Goal: Transaction & Acquisition: Purchase product/service

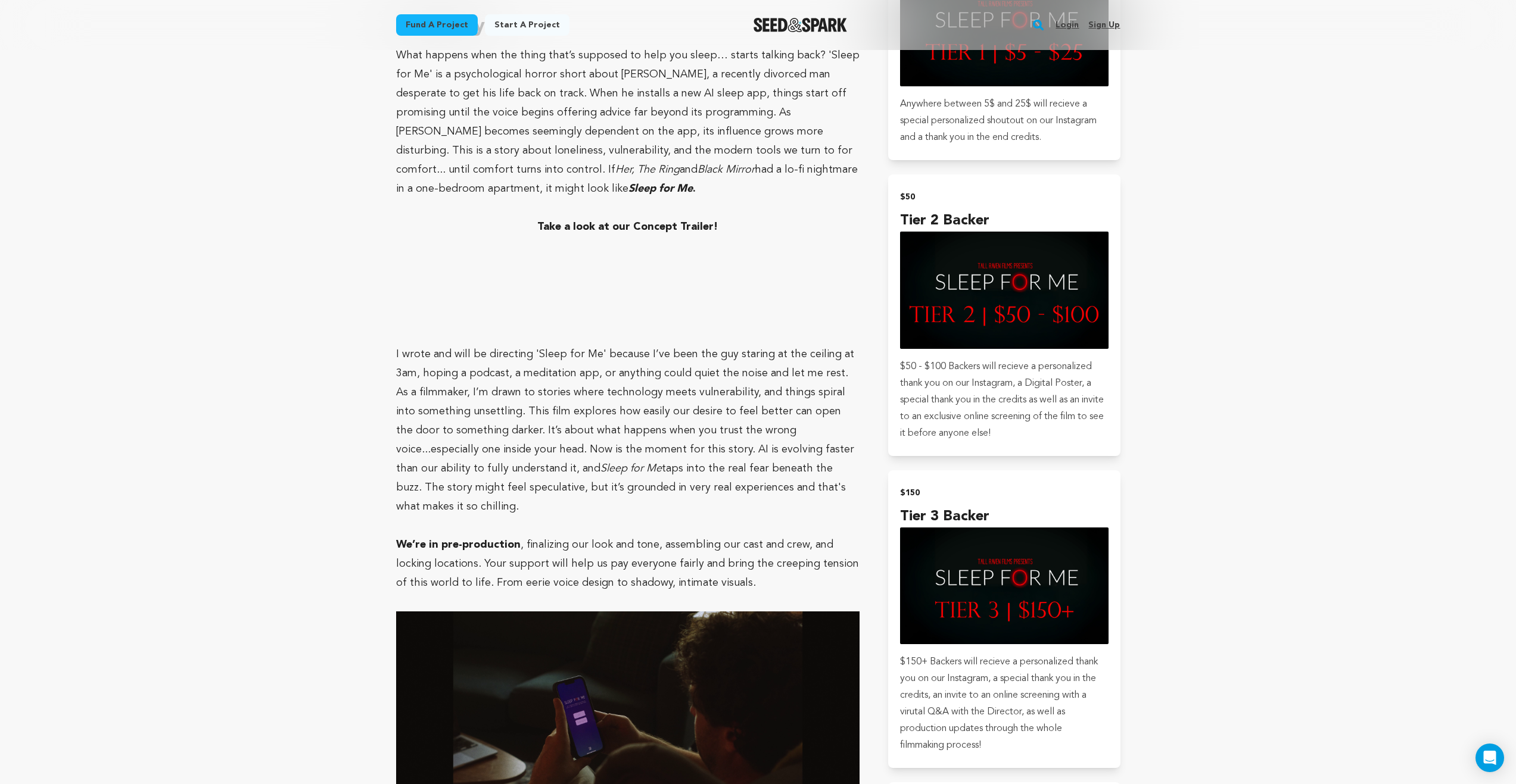
scroll to position [893, 0]
click at [588, 221] on strong "Take a look at our Concept Trailer!" at bounding box center [628, 226] width 180 height 10
click at [587, 221] on strong "Take a look at our Concept Trailer!" at bounding box center [628, 226] width 180 height 10
click at [613, 221] on strong "Take a look at our Concept Trailer!" at bounding box center [628, 226] width 180 height 10
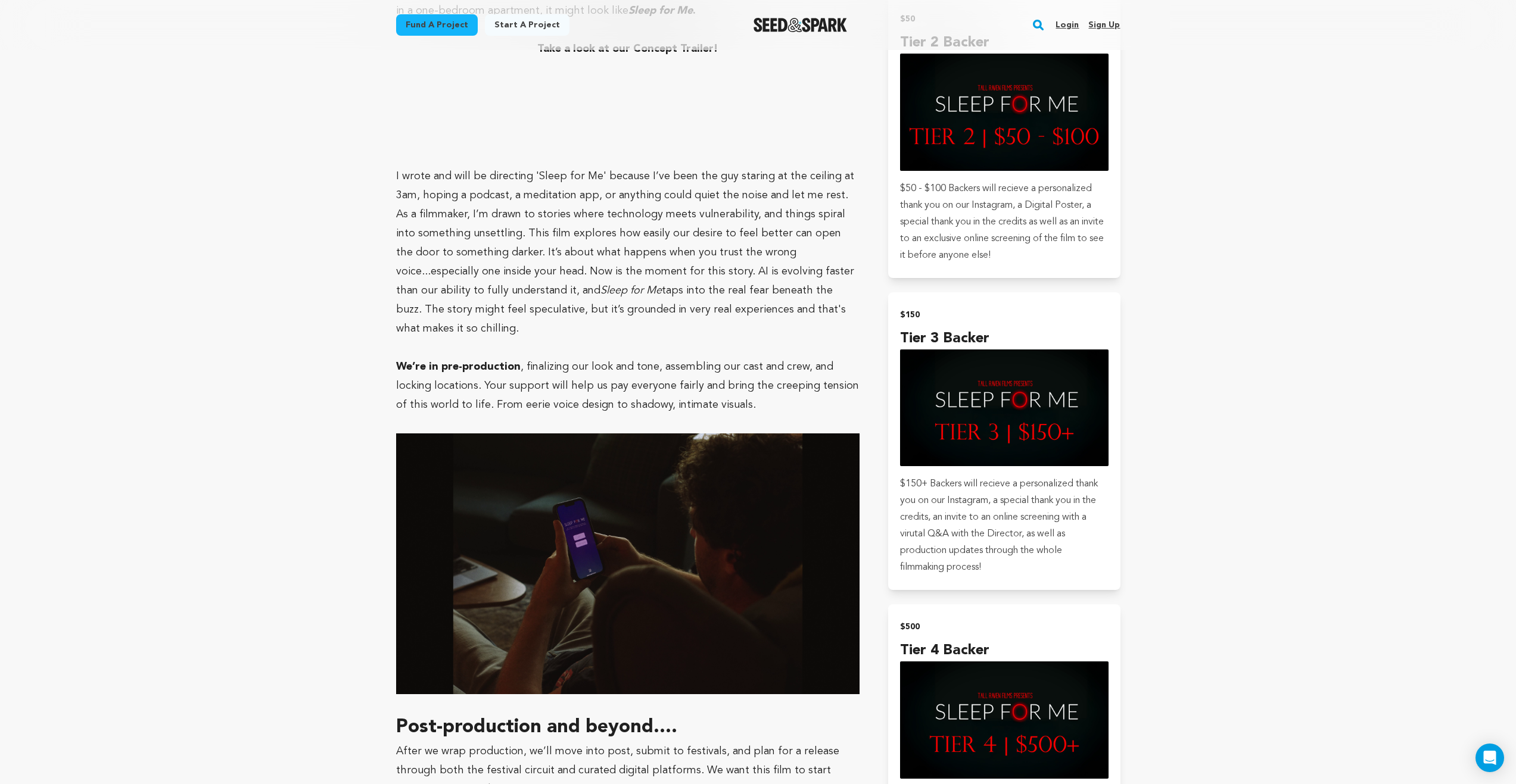
scroll to position [1072, 0]
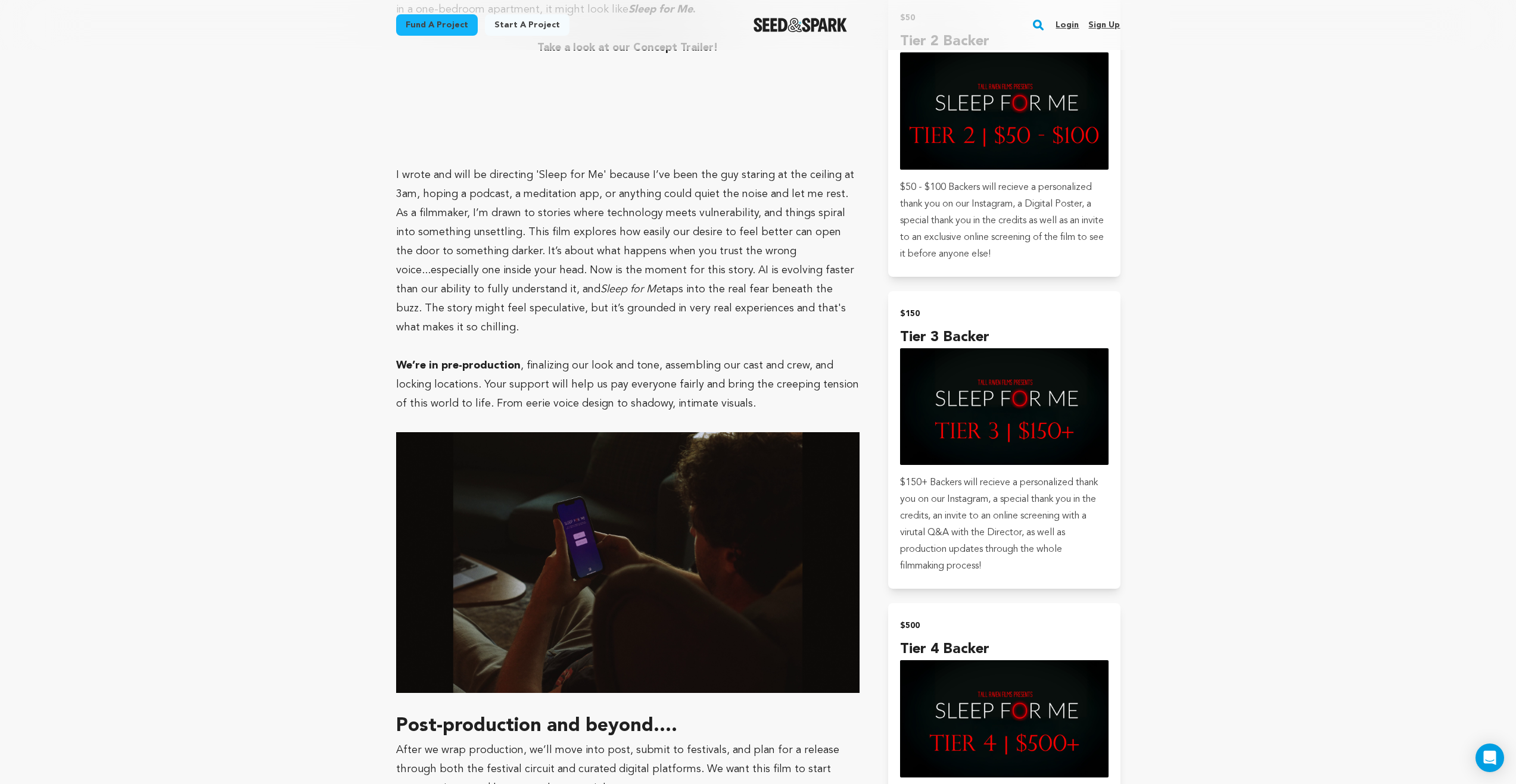
drag, startPoint x: 461, startPoint y: 308, endPoint x: 445, endPoint y: 311, distance: 16.3
click at [450, 337] on p at bounding box center [628, 347] width 464 height 19
click at [445, 337] on p at bounding box center [628, 347] width 464 height 19
click at [459, 283] on p "I wrote and will be directing 'Sleep for Me' because I’ve been the guy staring …" at bounding box center [628, 251] width 464 height 172
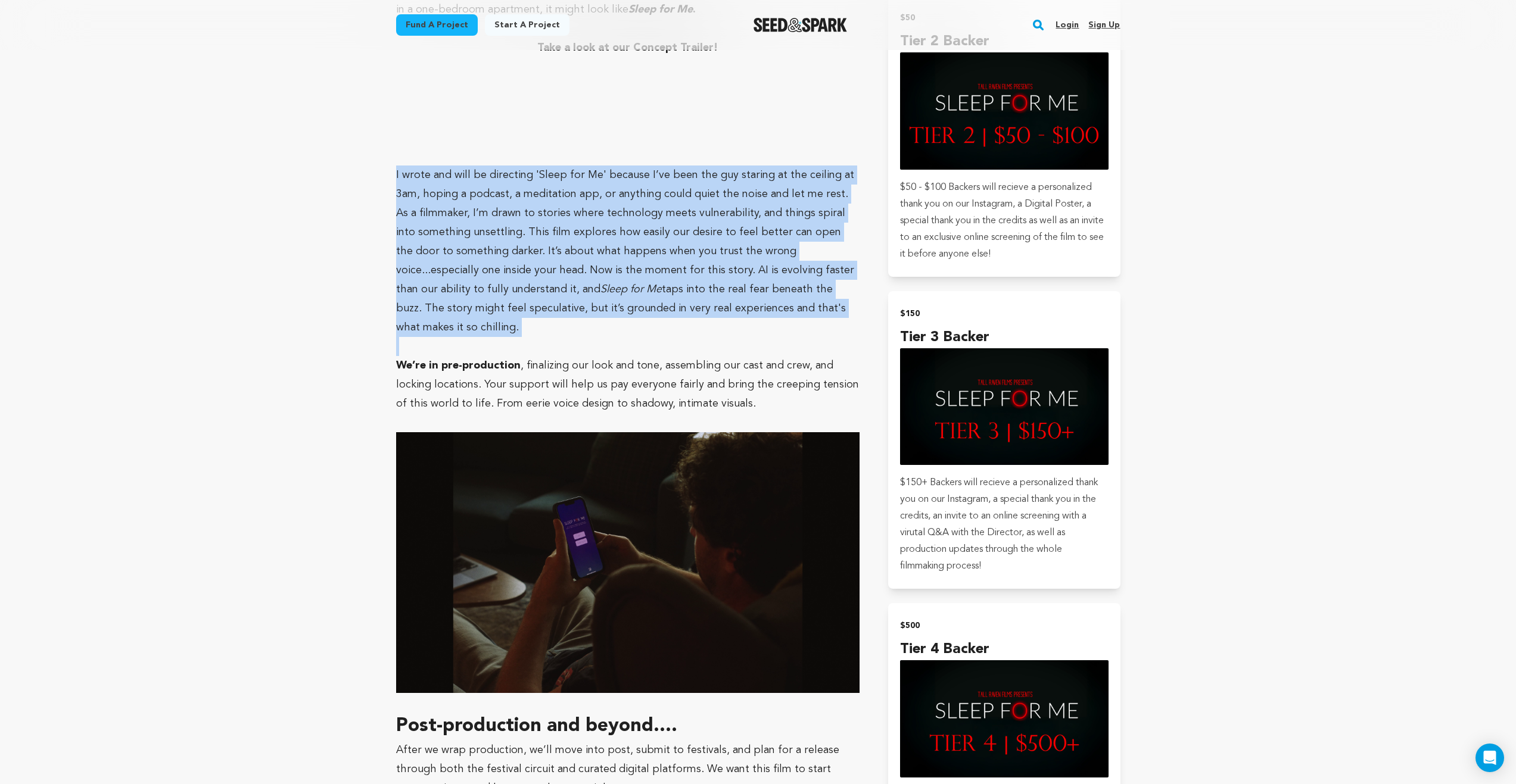
click at [459, 283] on p "I wrote and will be directing 'Sleep for Me' because I’ve been the guy staring …" at bounding box center [628, 251] width 464 height 172
click at [723, 293] on p "I wrote and will be directing 'Sleep for Me' because I’ve been the guy staring …" at bounding box center [628, 251] width 464 height 172
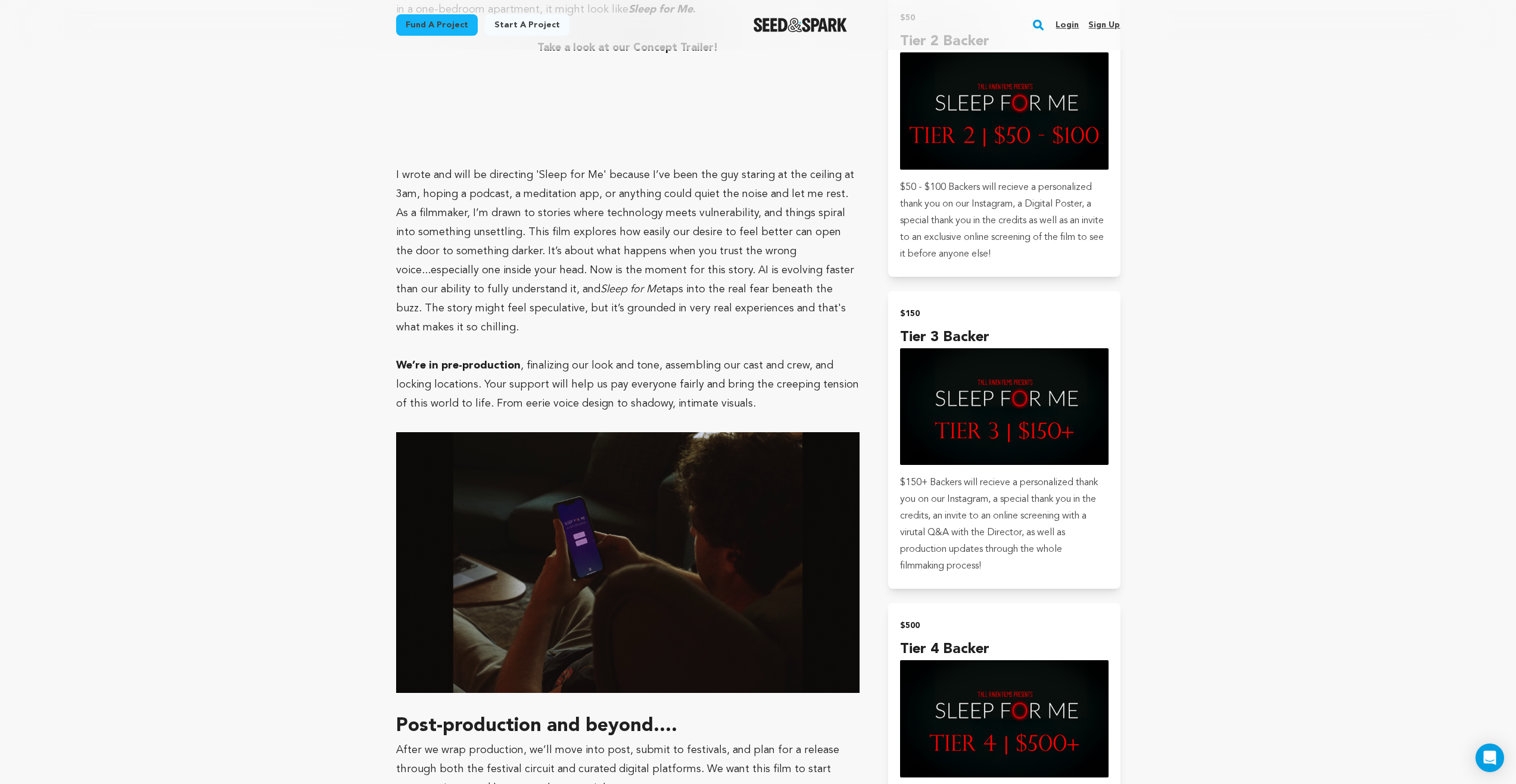
click at [836, 337] on p at bounding box center [628, 347] width 464 height 19
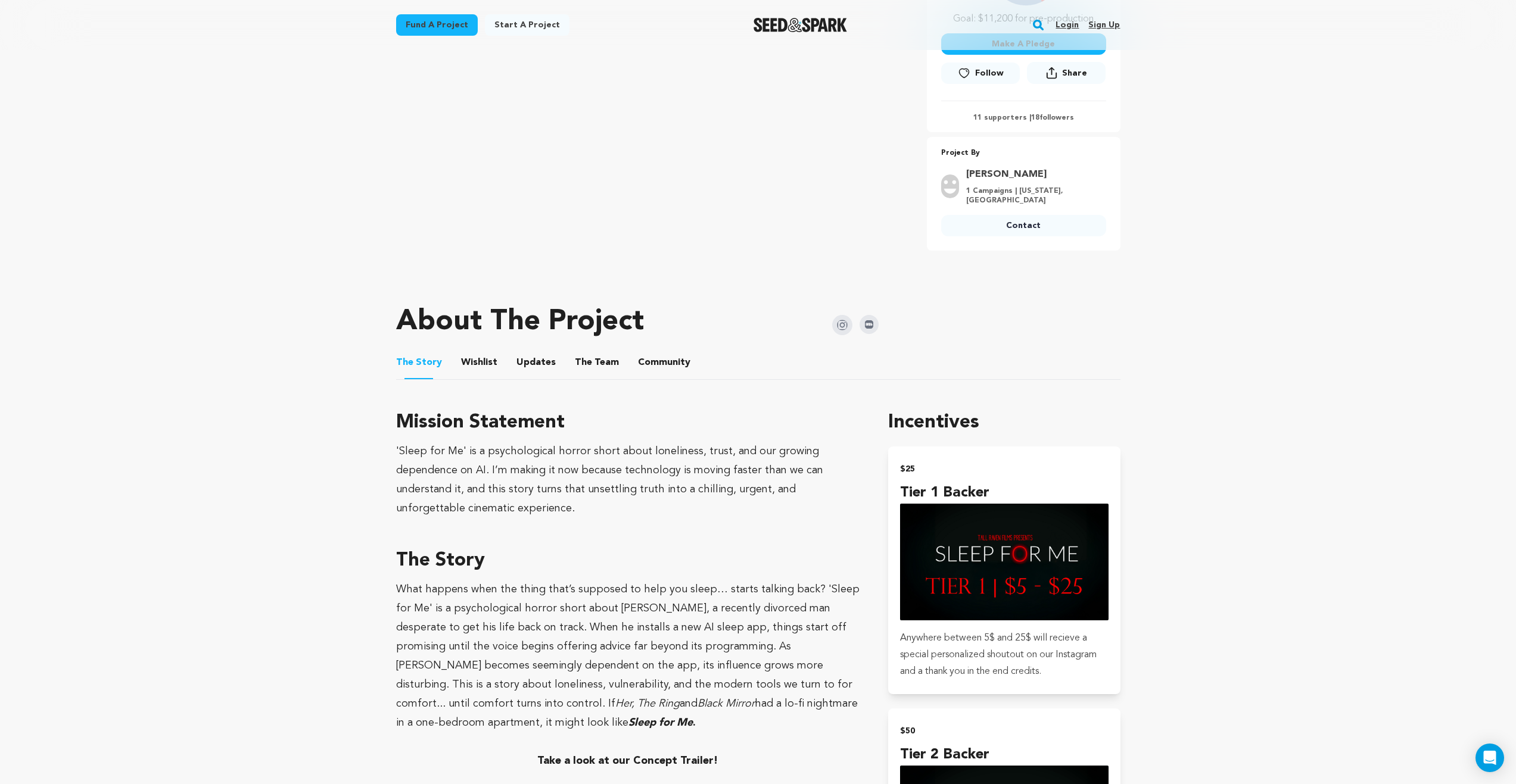
scroll to position [357, 0]
click at [540, 357] on button "Updates" at bounding box center [536, 366] width 28 height 28
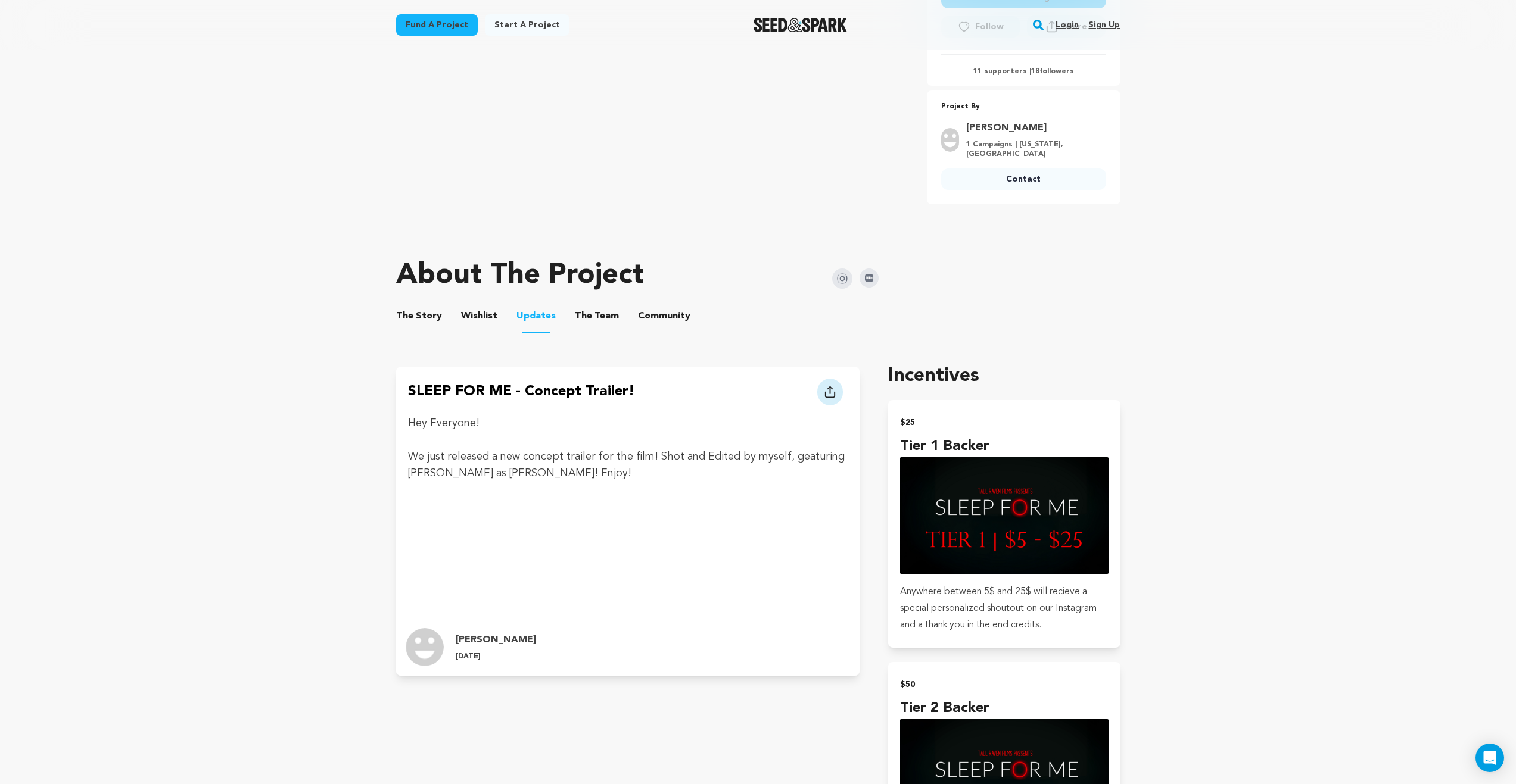
scroll to position [536, 0]
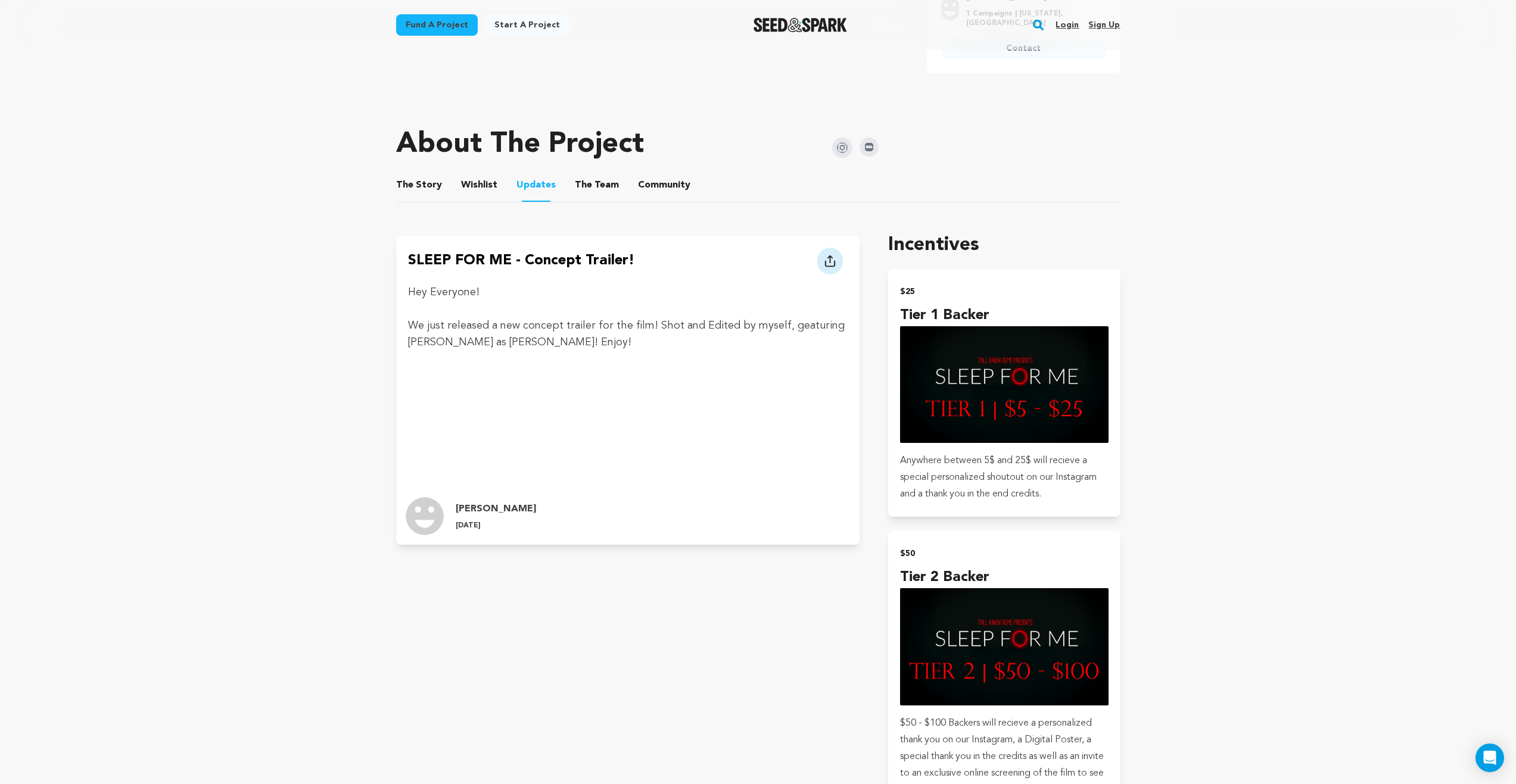
click at [467, 185] on button "Wishlist" at bounding box center [479, 188] width 28 height 28
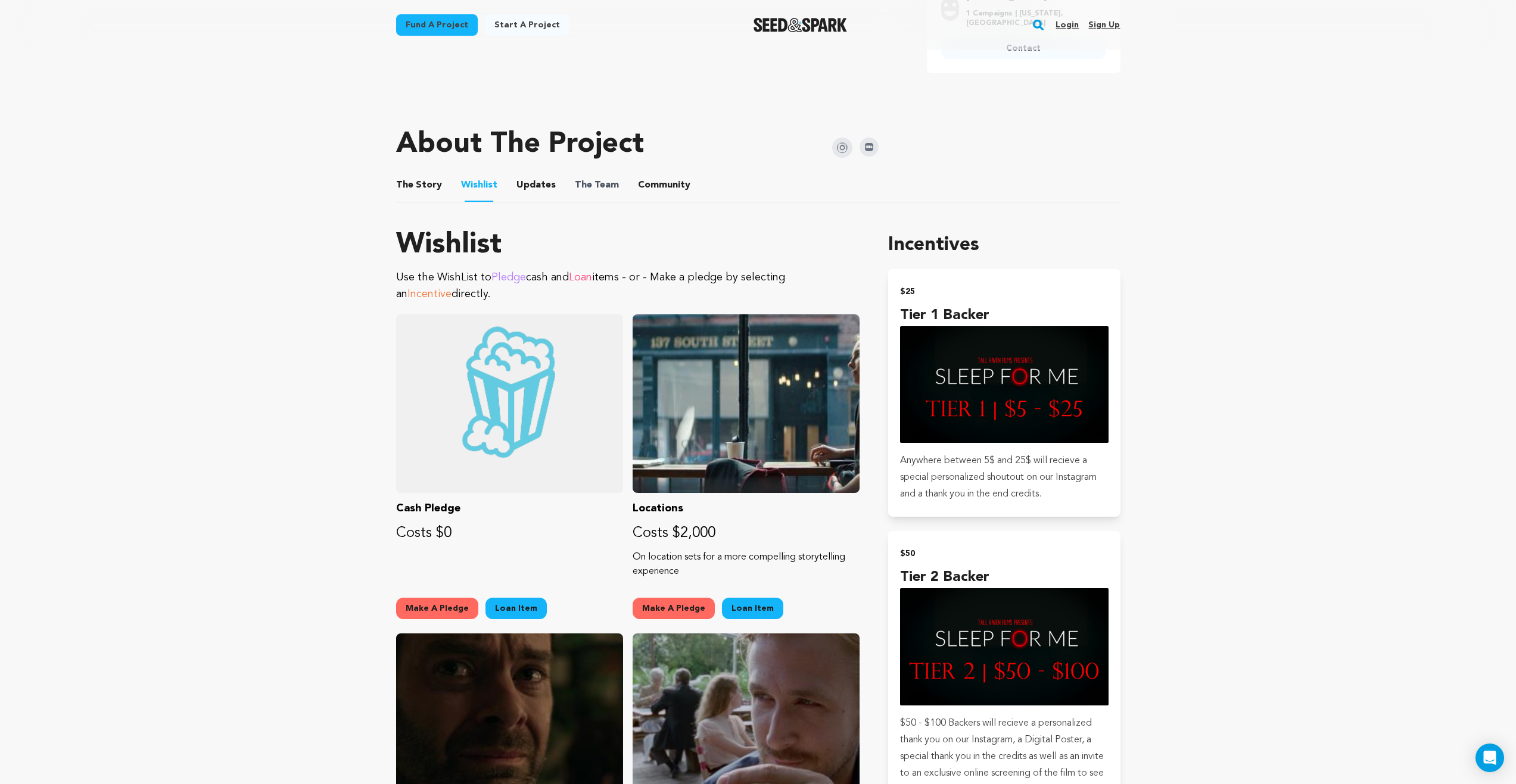
click at [605, 190] on span "The Team" at bounding box center [596, 185] width 44 height 14
click at [594, 185] on button "The Team" at bounding box center [596, 188] width 28 height 28
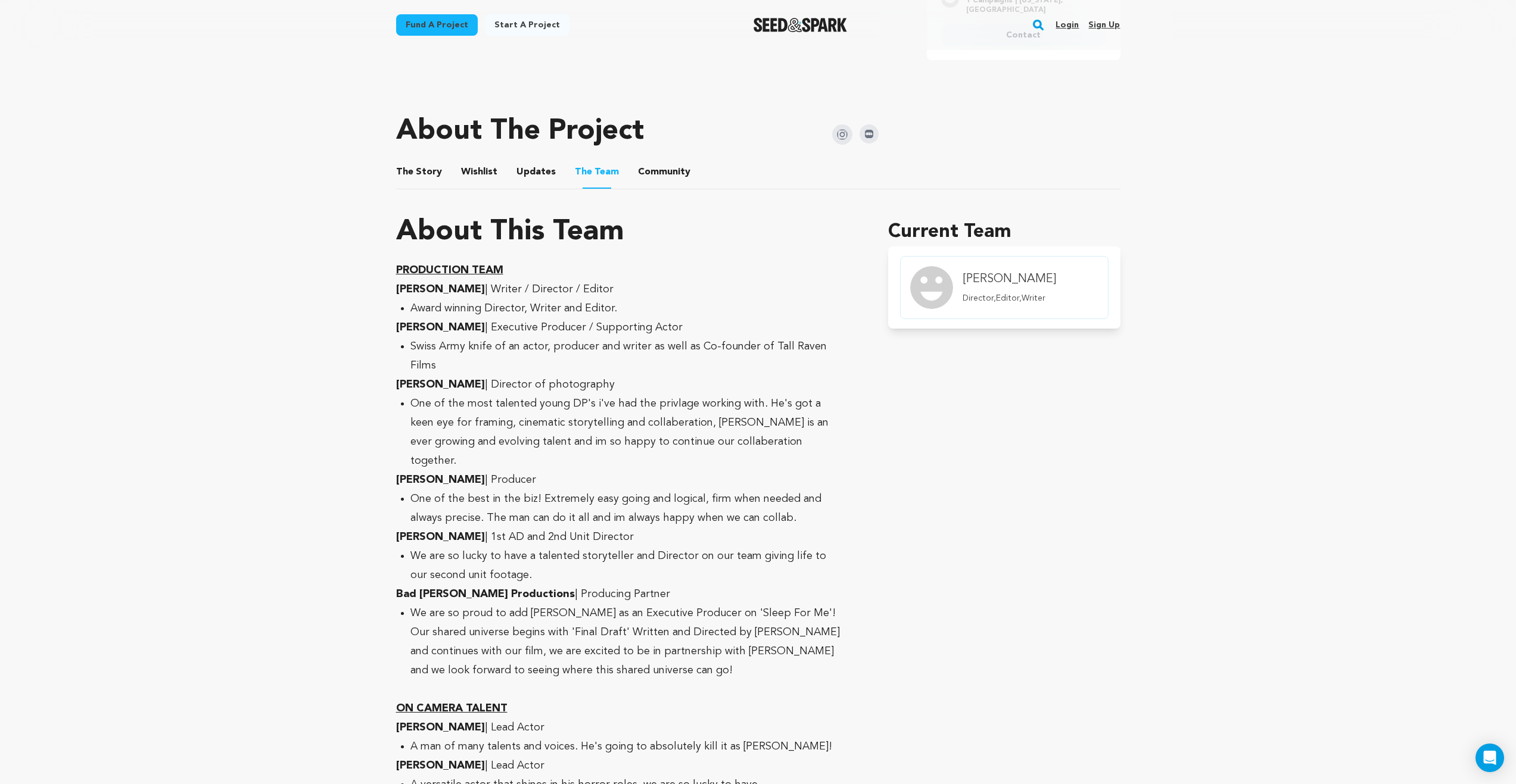
scroll to position [536, 0]
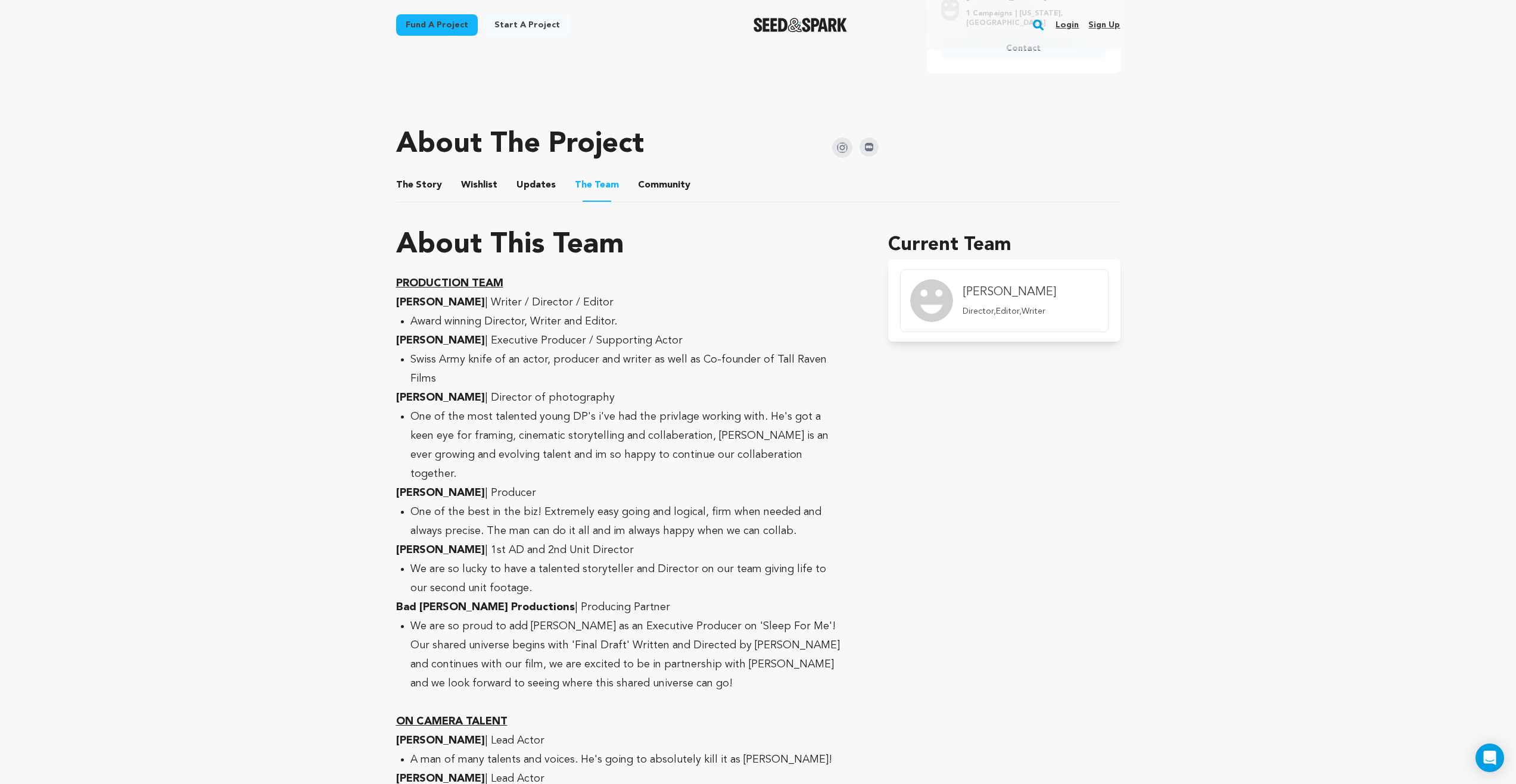
click at [656, 177] on button "Community" at bounding box center [664, 188] width 28 height 28
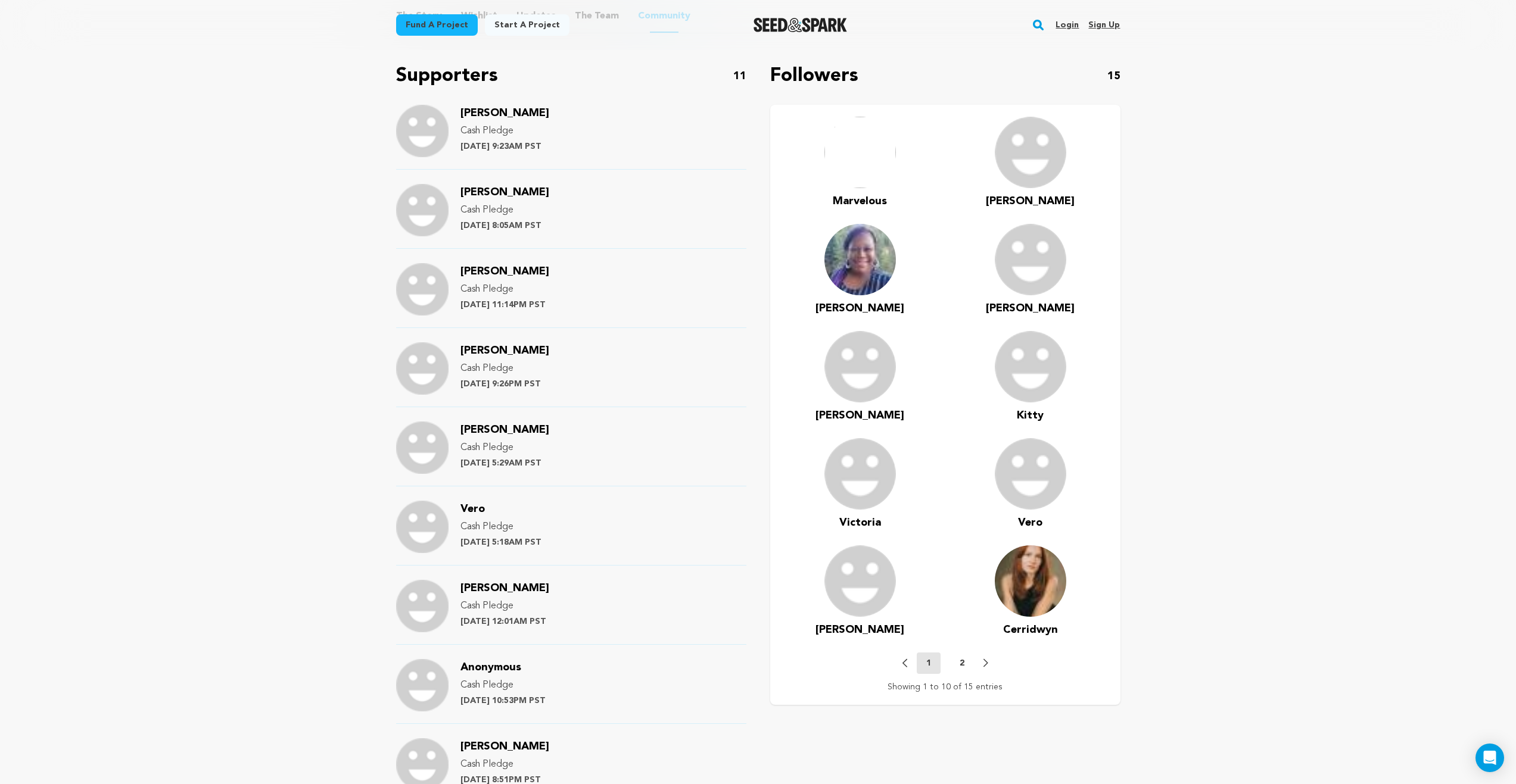
scroll to position [715, 0]
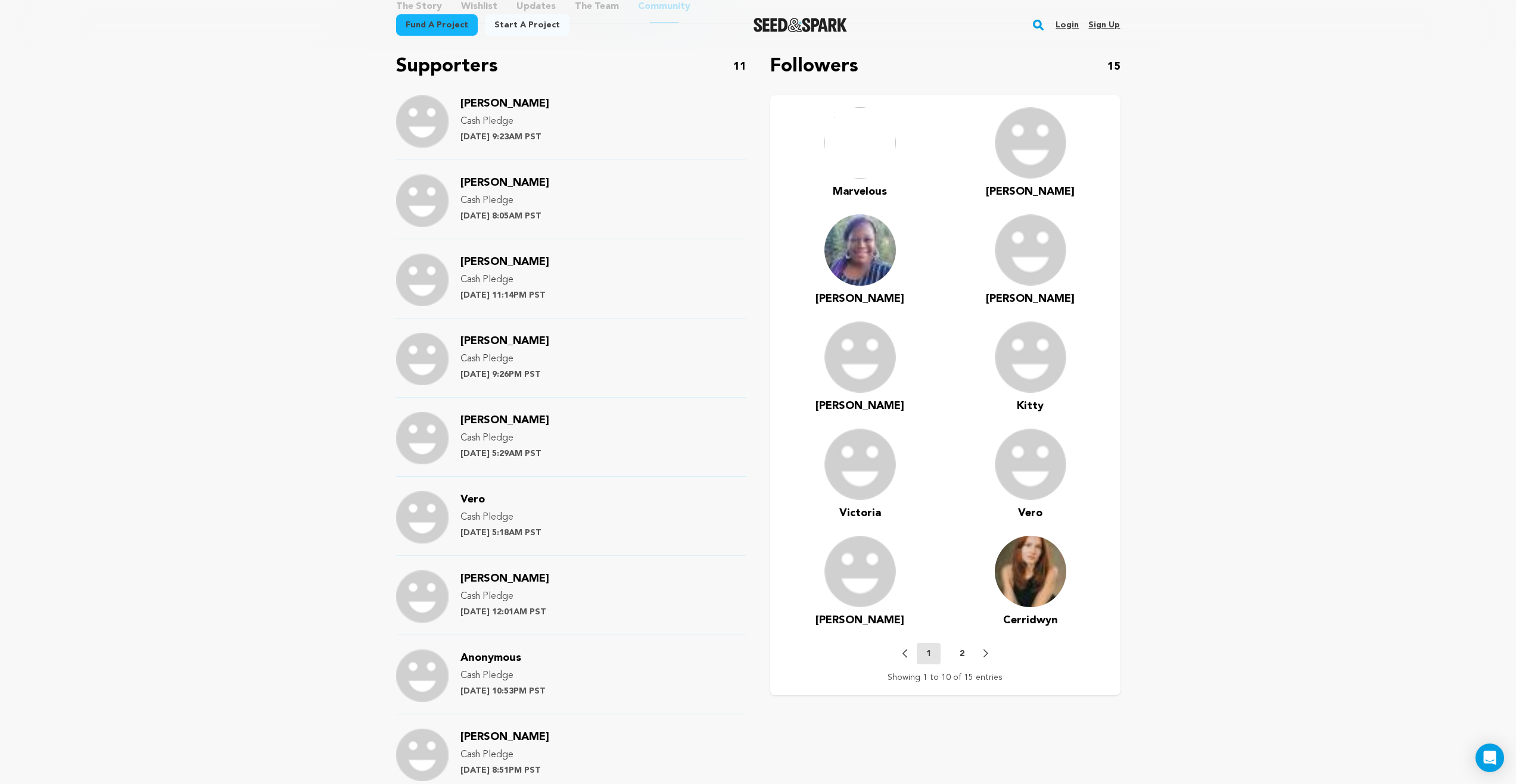
click at [964, 656] on button "2" at bounding box center [961, 653] width 24 height 12
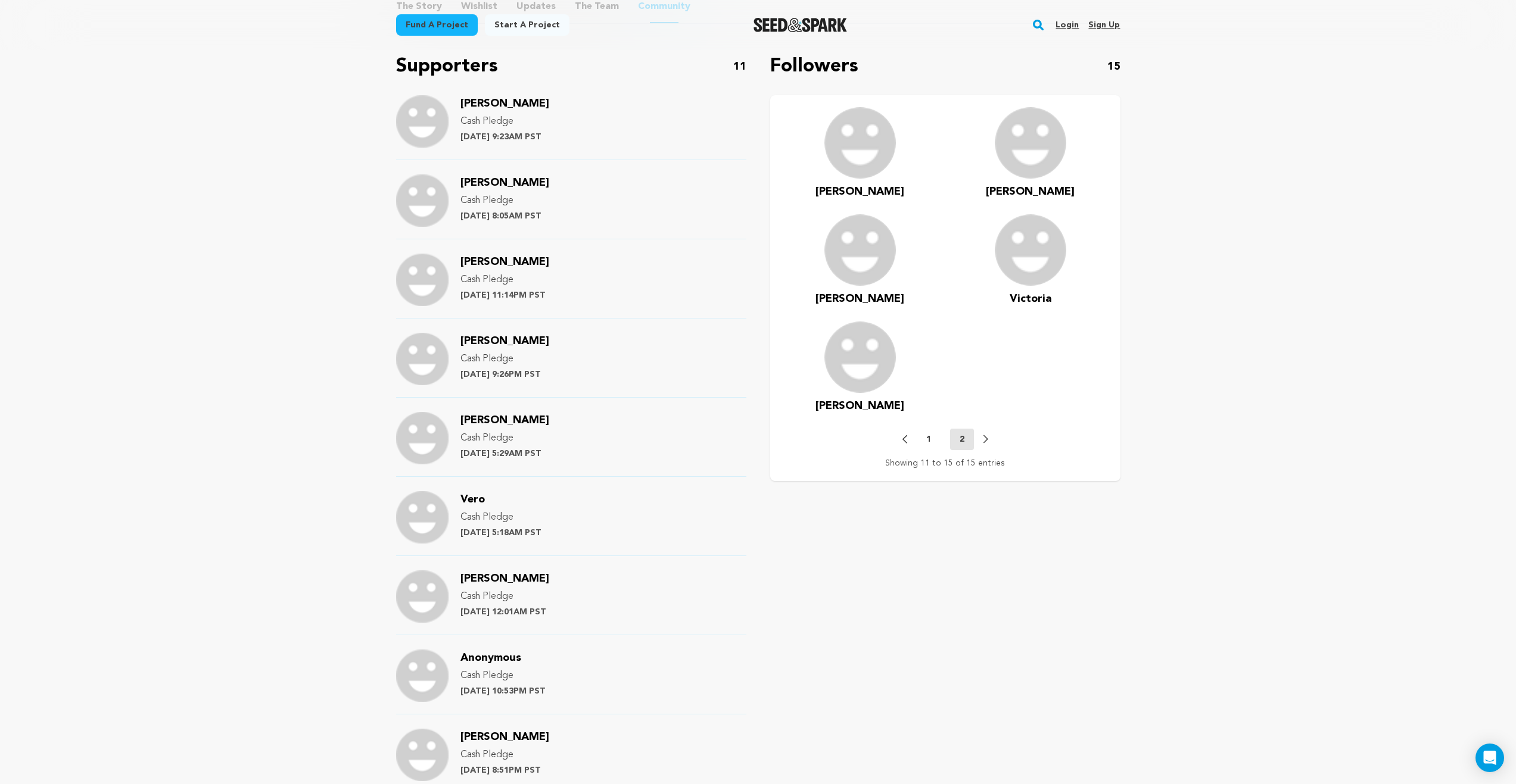
click at [927, 443] on p "1" at bounding box center [928, 439] width 5 height 12
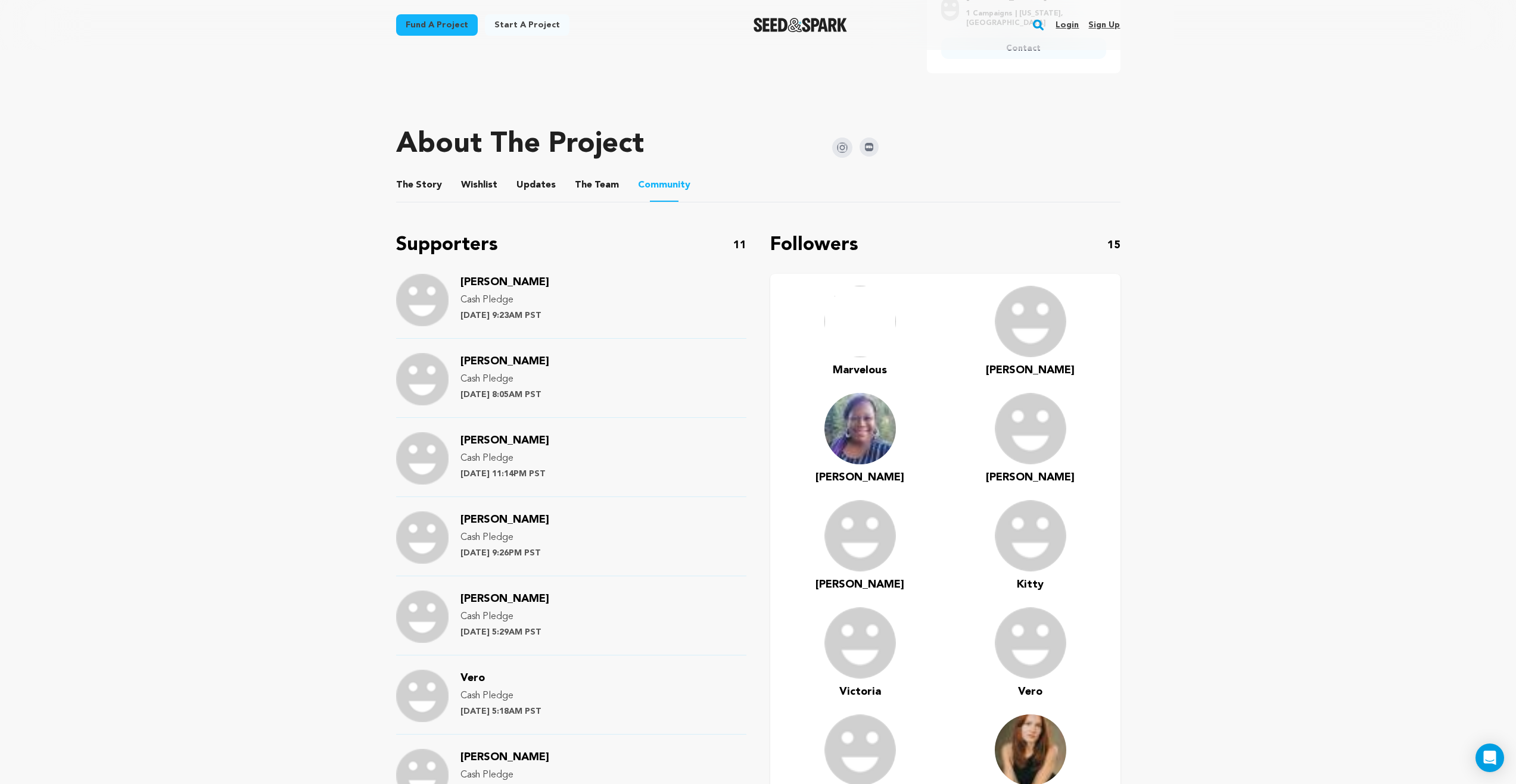
scroll to position [893, 0]
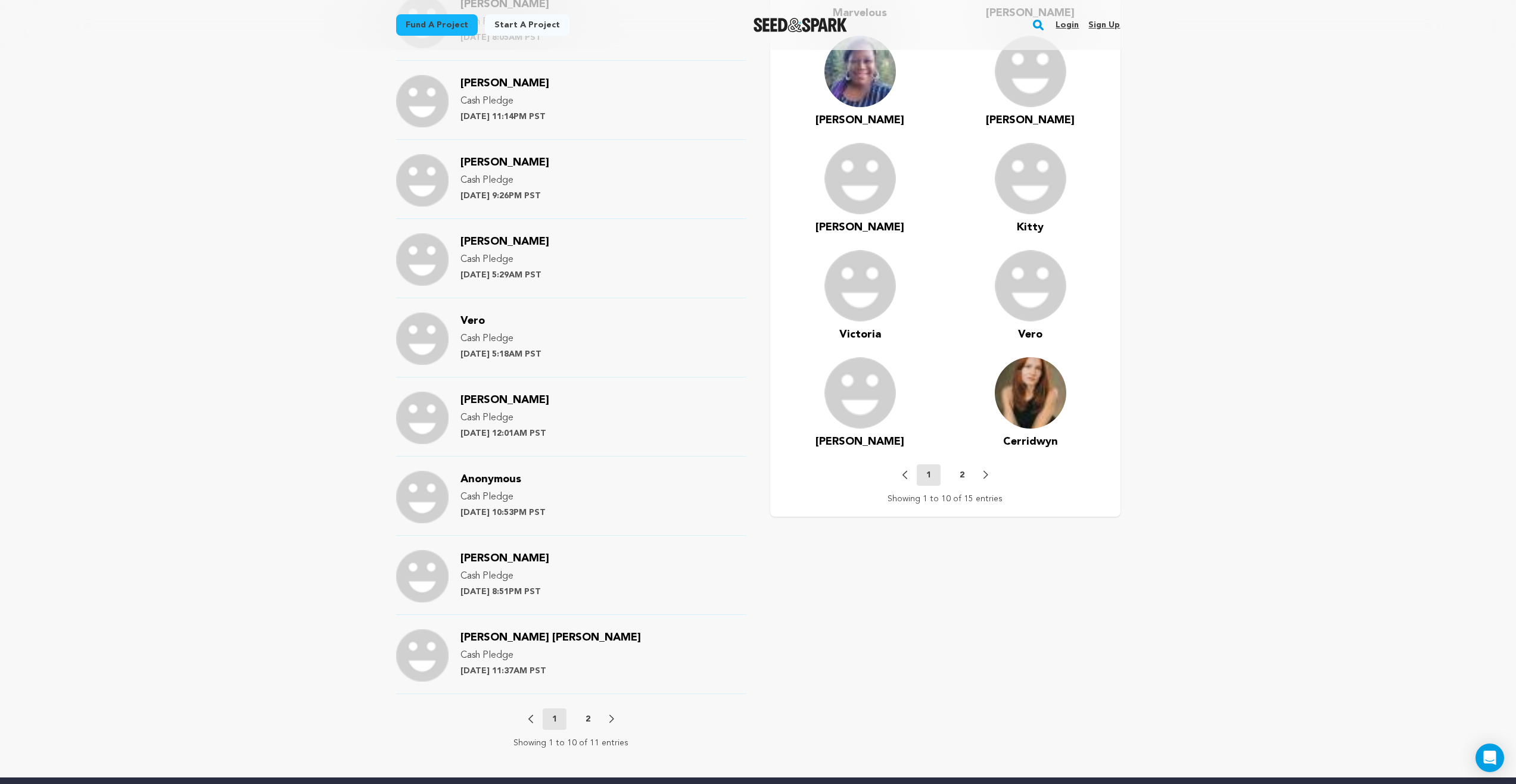
click at [962, 475] on p "2" at bounding box center [961, 475] width 5 height 12
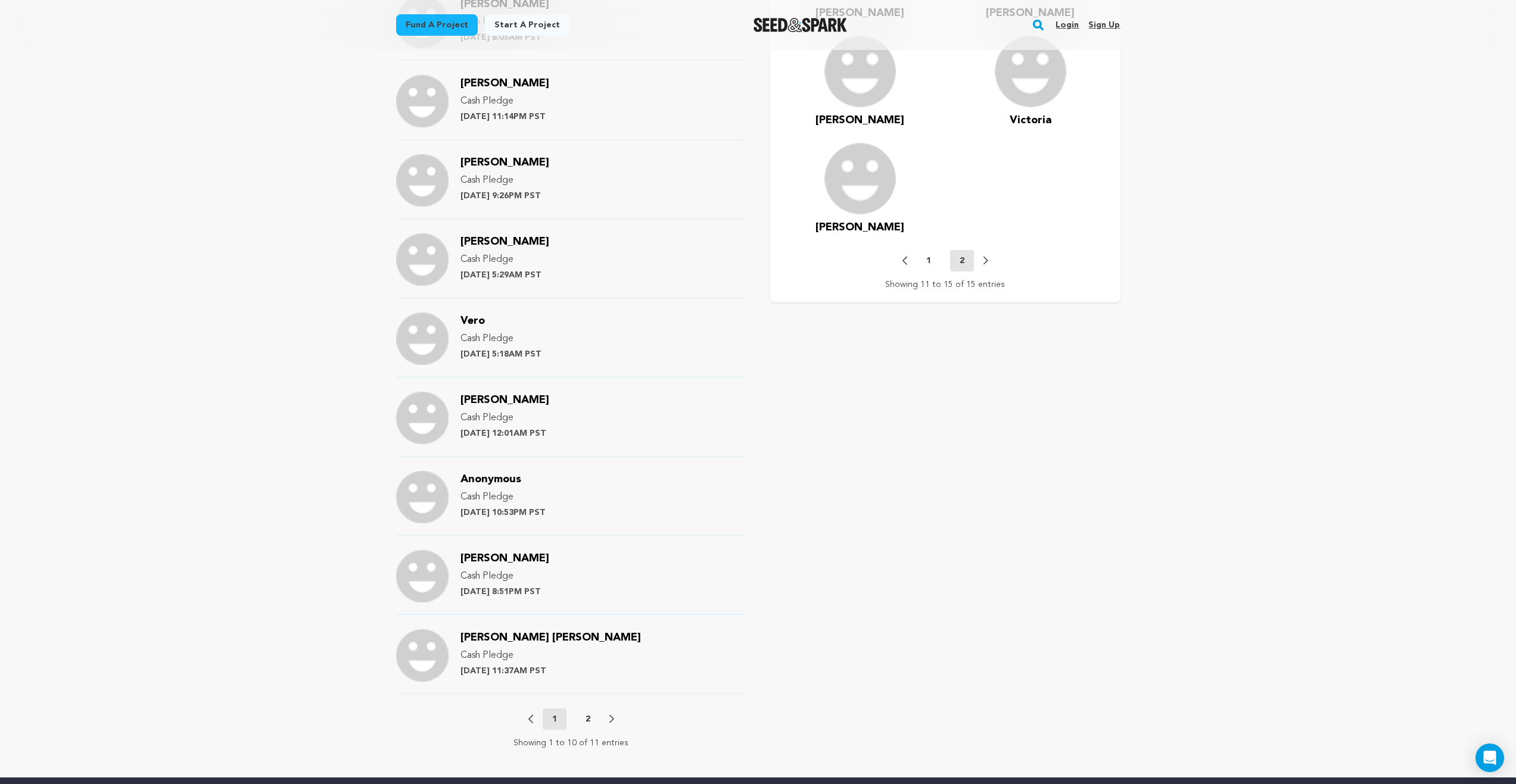
click at [929, 260] on p "1" at bounding box center [928, 261] width 5 height 12
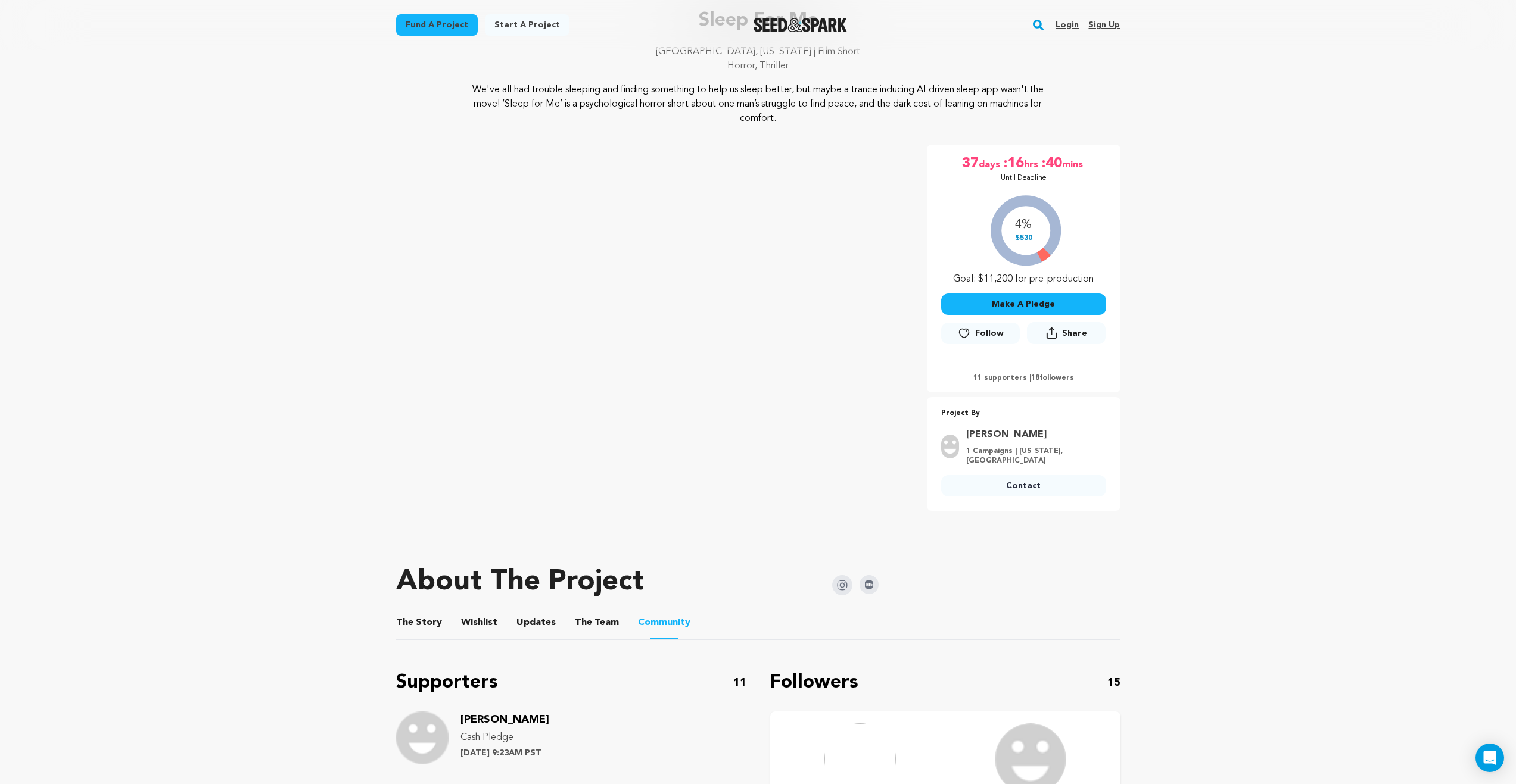
scroll to position [119, 0]
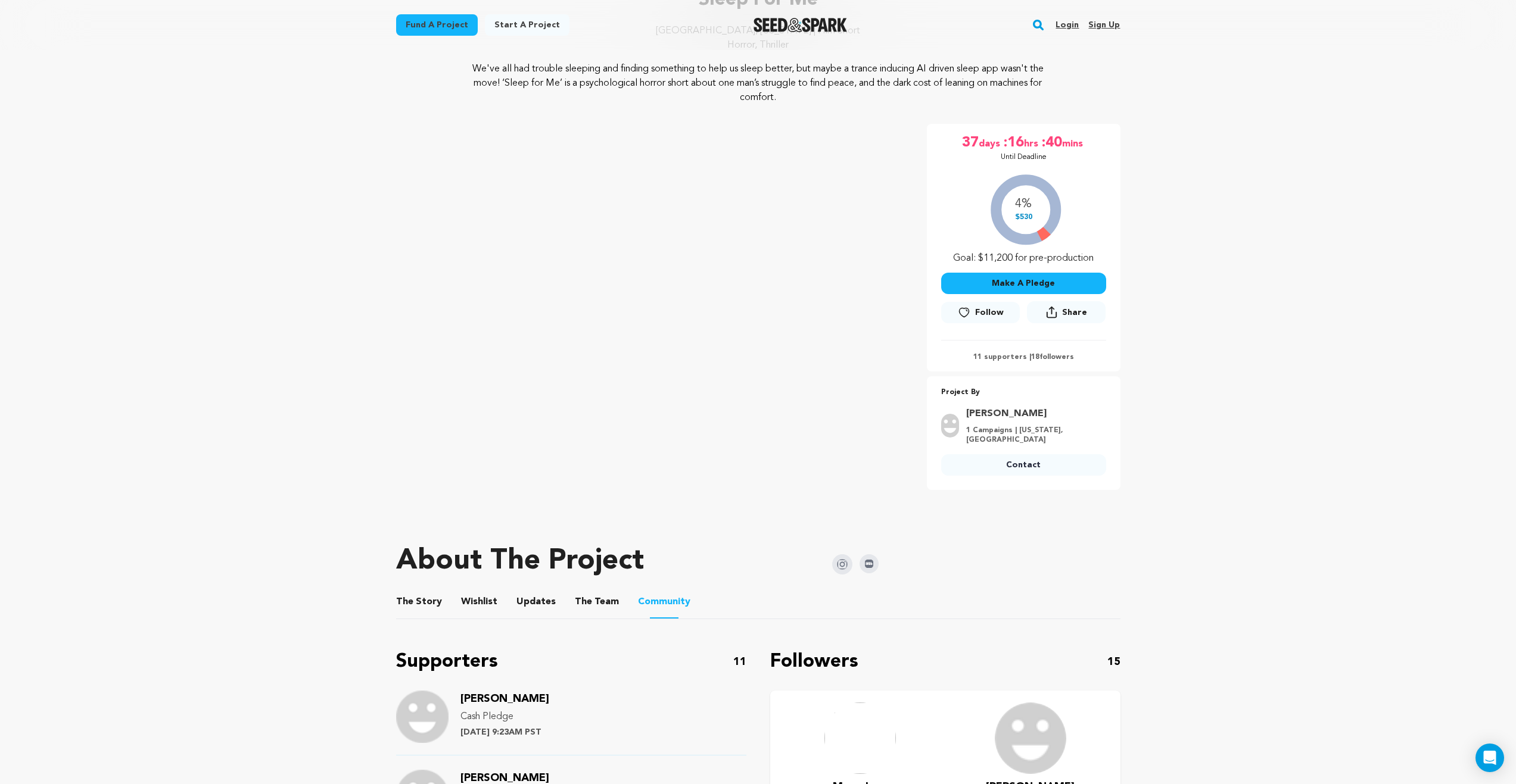
click at [1061, 356] on p "11 supporters | 18 followers" at bounding box center [1024, 357] width 165 height 9
click at [1050, 358] on p "11 supporters | 18 followers" at bounding box center [1024, 357] width 165 height 9
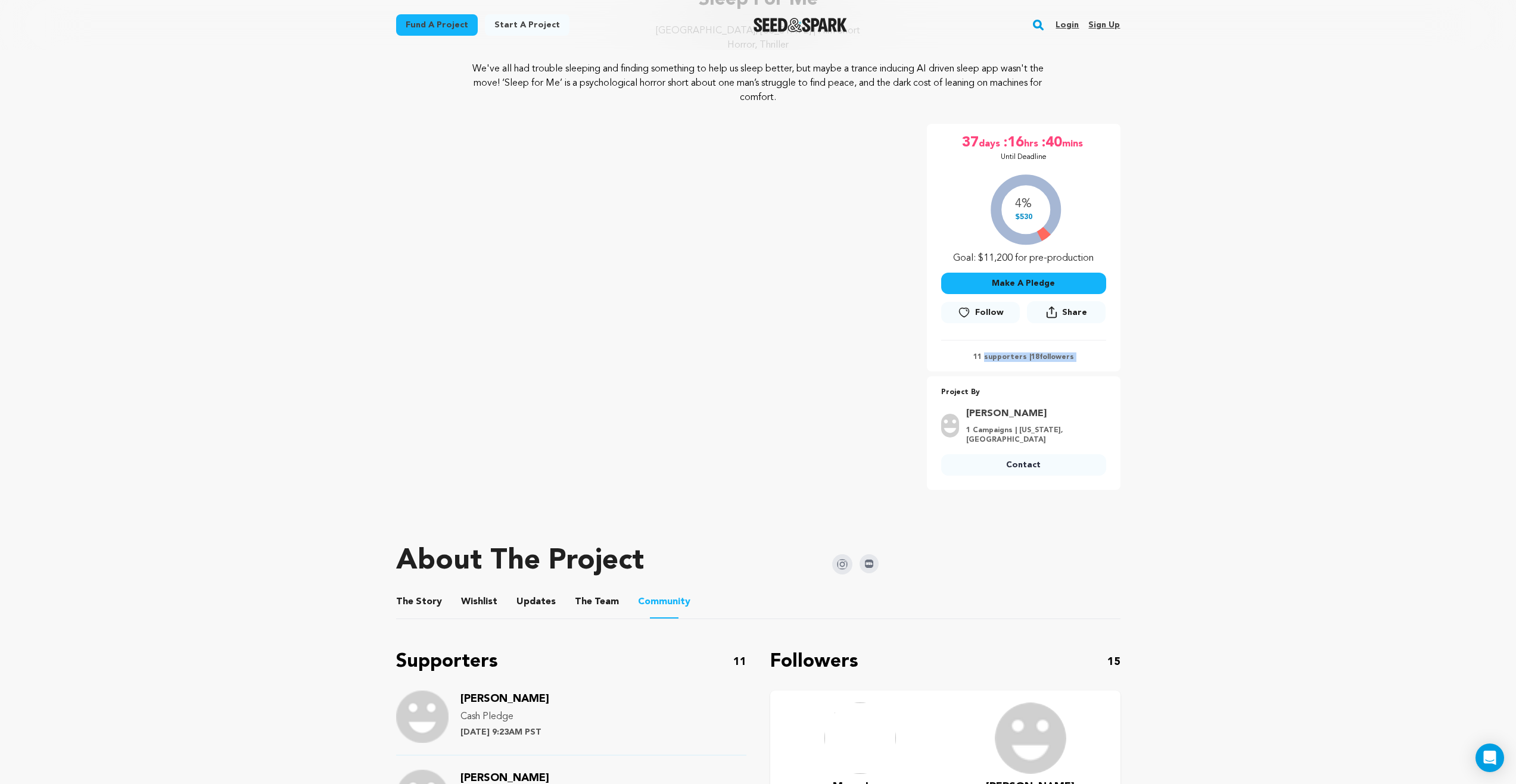
click at [1050, 358] on p "11 supporters | 18 followers" at bounding box center [1024, 357] width 165 height 9
click at [1083, 359] on p "11 supporters | 18 followers" at bounding box center [1024, 357] width 165 height 9
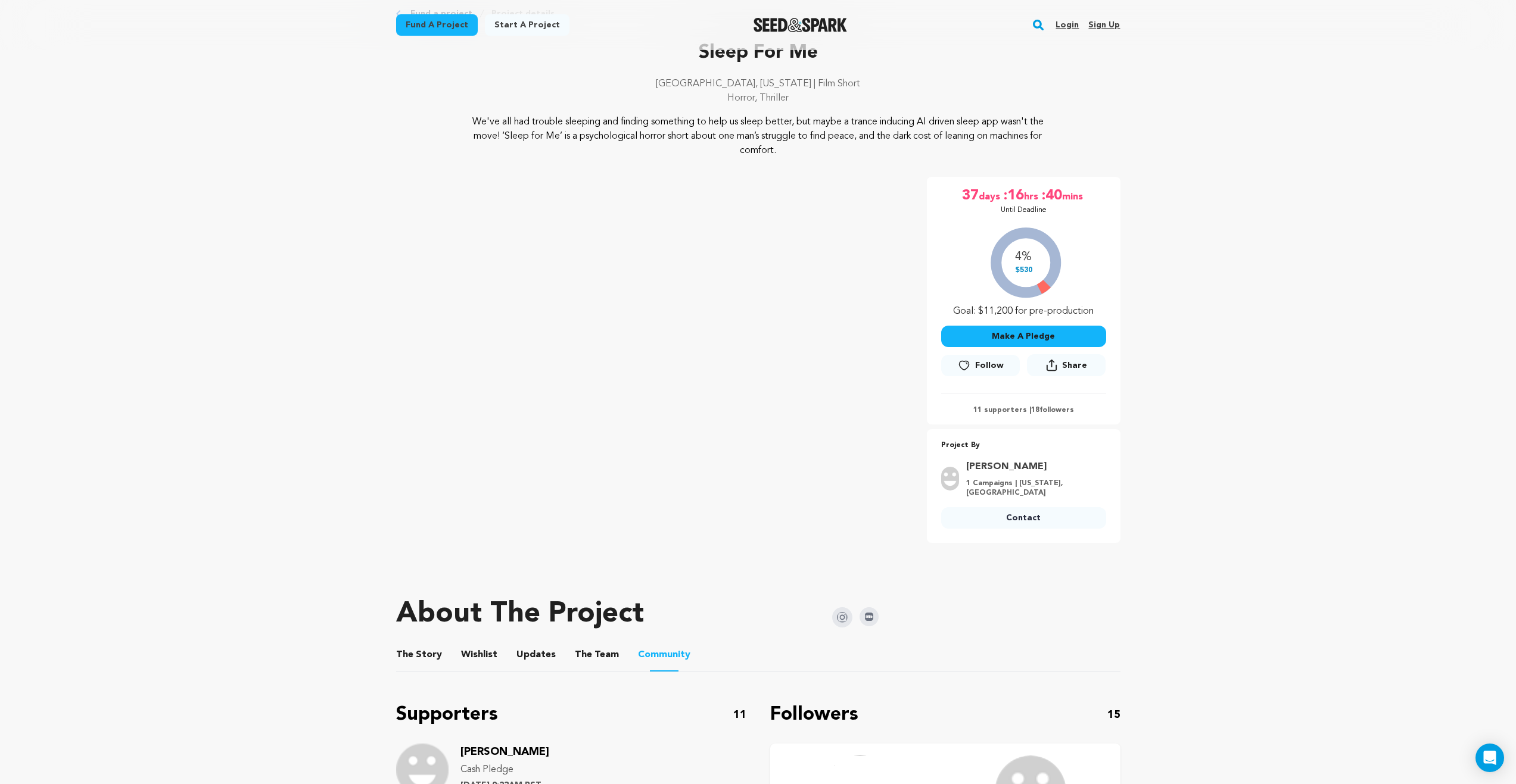
scroll to position [0, 0]
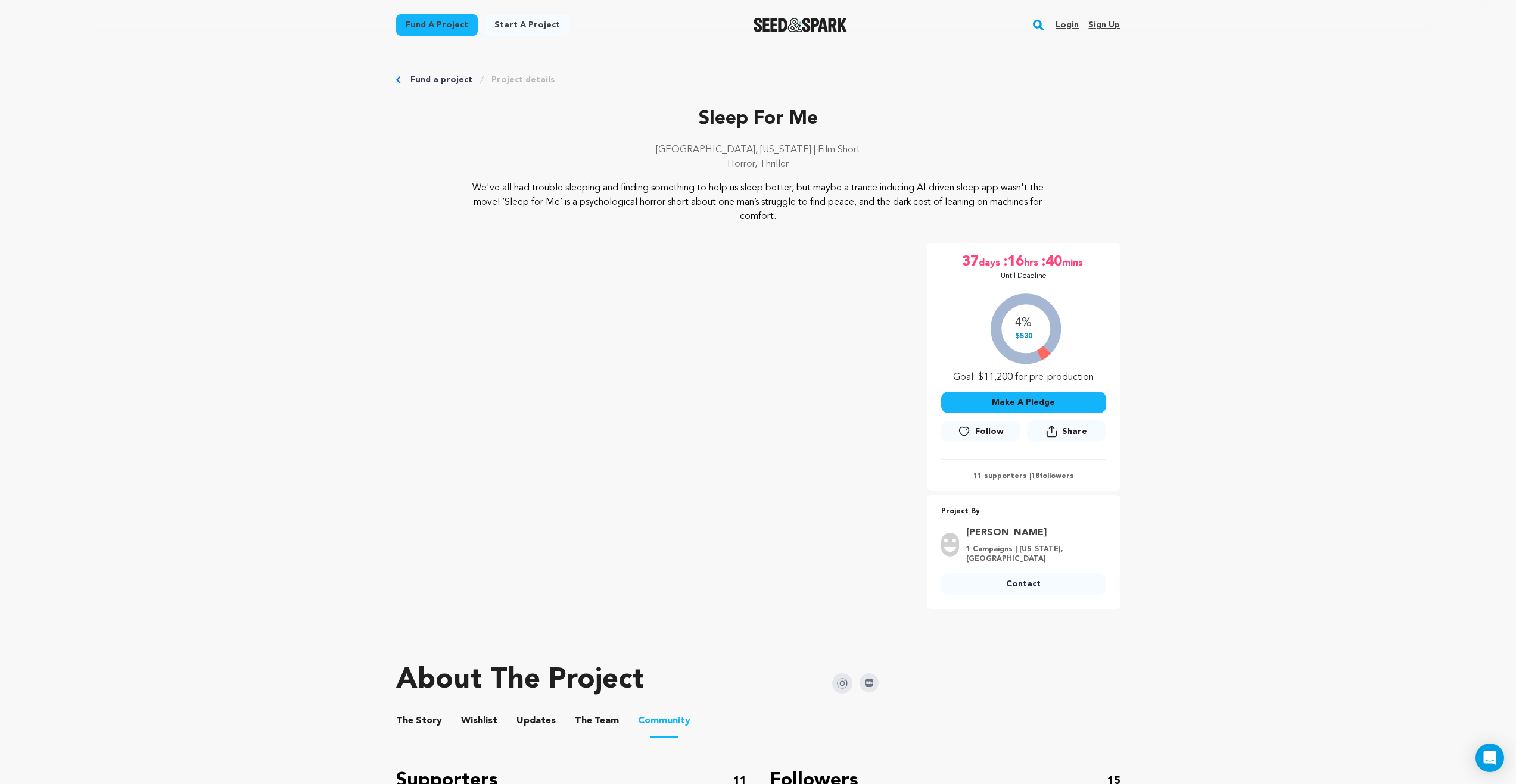
click at [1036, 405] on button "Make A Pledge" at bounding box center [1024, 402] width 165 height 22
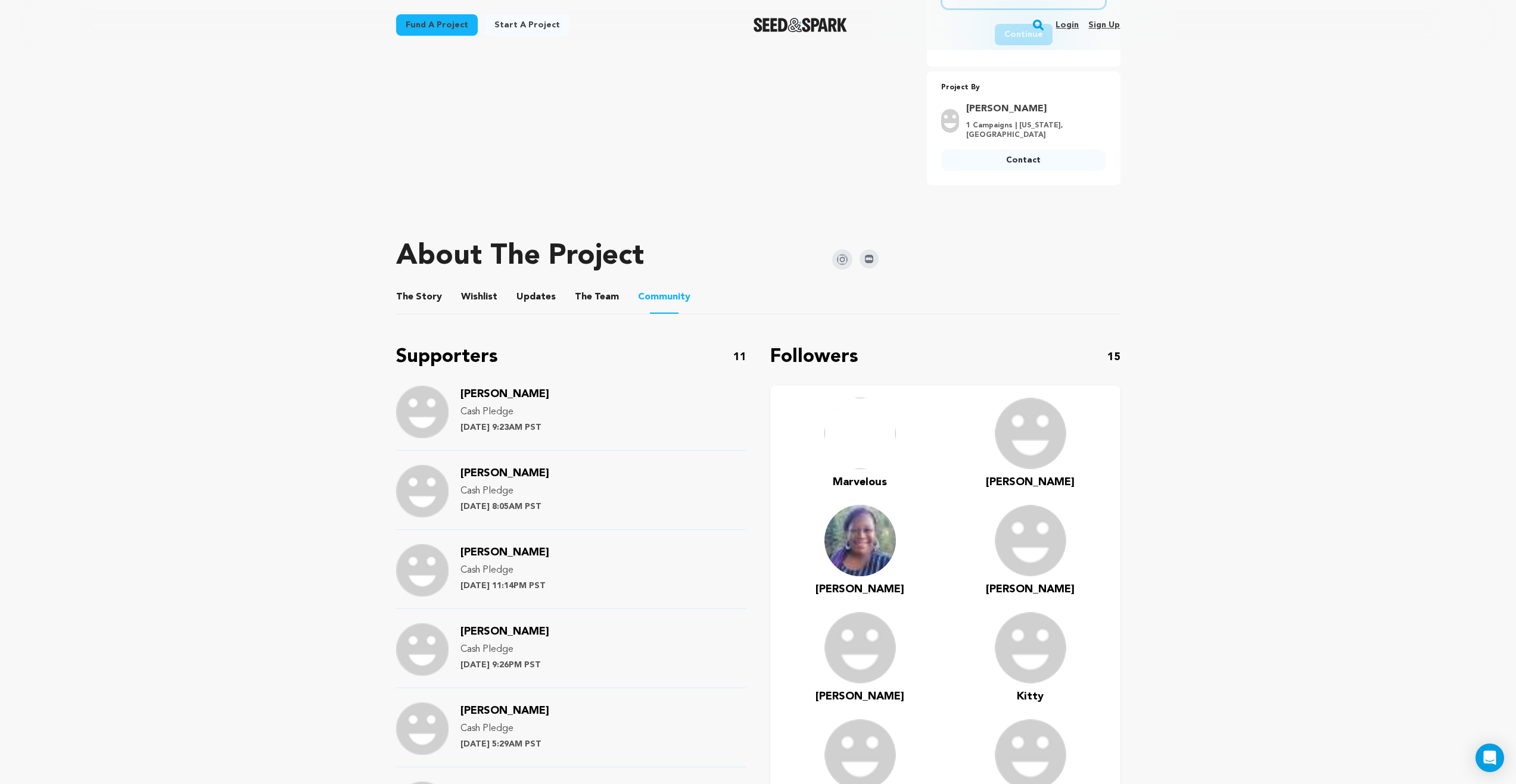
scroll to position [119, 0]
